Goal: Information Seeking & Learning: Learn about a topic

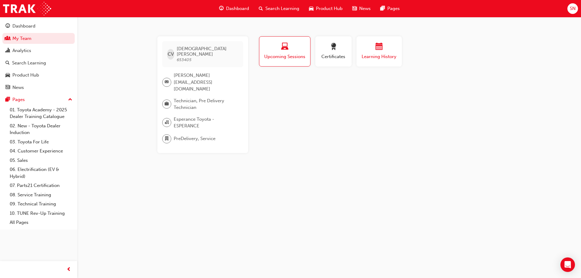
click at [363, 54] on span "Learning History" at bounding box center [379, 56] width 36 height 7
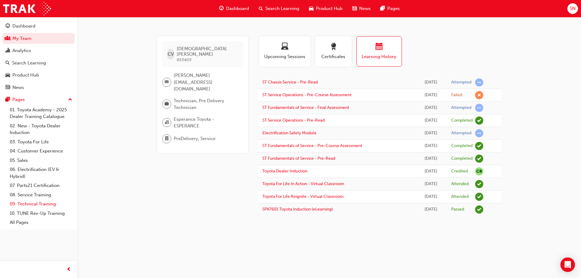
click at [32, 200] on link "09. Technical Training" at bounding box center [40, 203] width 67 height 9
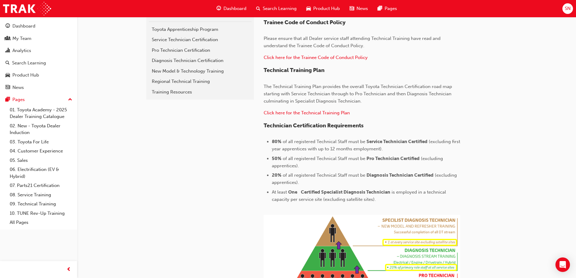
scroll to position [91, 0]
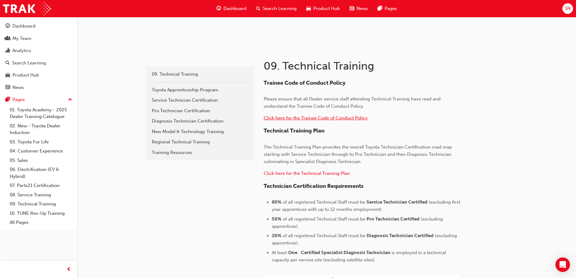
click at [342, 117] on span "Click here for the Trainee Code of Conduct Policy" at bounding box center [316, 117] width 104 height 5
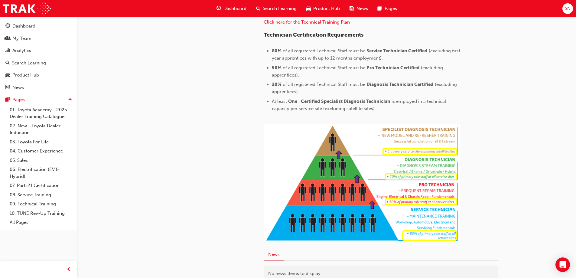
scroll to position [272, 0]
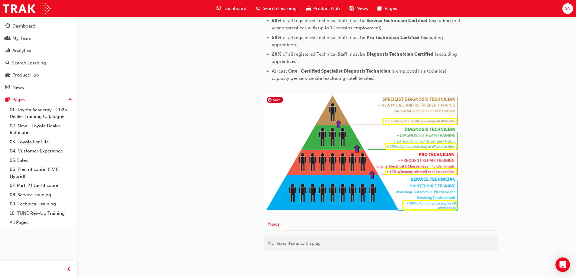
click at [367, 152] on img at bounding box center [362, 153] width 197 height 118
click at [379, 135] on img at bounding box center [362, 153] width 197 height 118
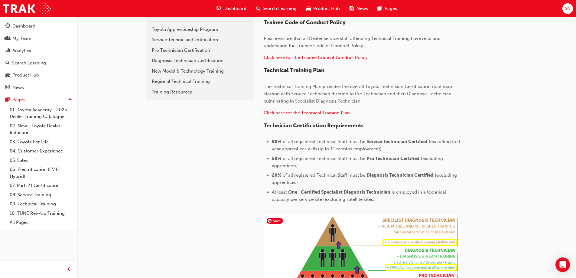
scroll to position [121, 0]
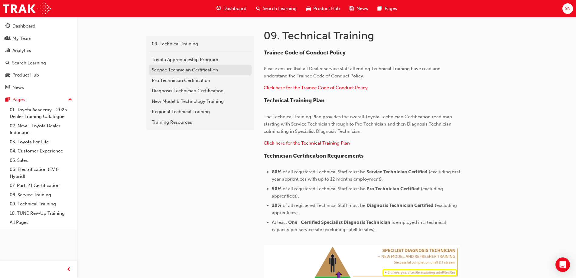
click at [189, 72] on div "Service Technician Certification" at bounding box center [200, 70] width 97 height 7
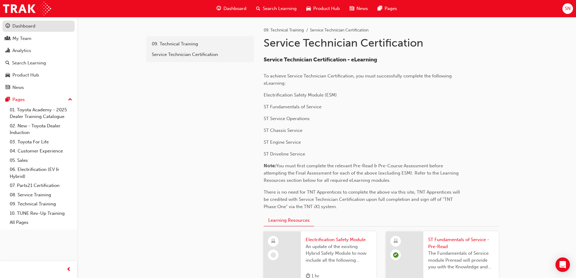
click at [25, 27] on div "Dashboard" at bounding box center [23, 26] width 23 height 7
